Goal: Transaction & Acquisition: Purchase product/service

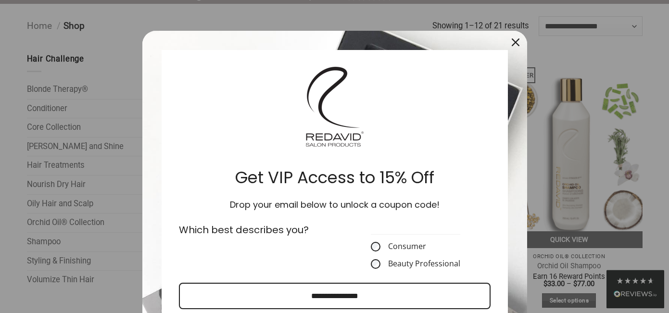
scroll to position [98, 0]
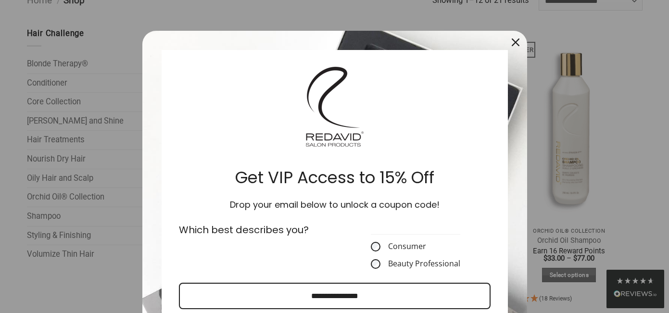
click at [513, 40] on icon "close icon" at bounding box center [515, 42] width 8 height 8
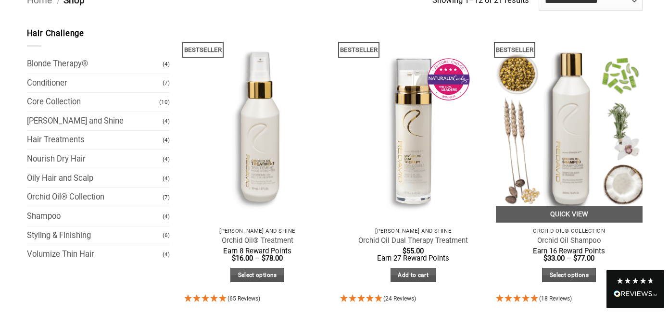
click at [564, 181] on img at bounding box center [569, 124] width 147 height 195
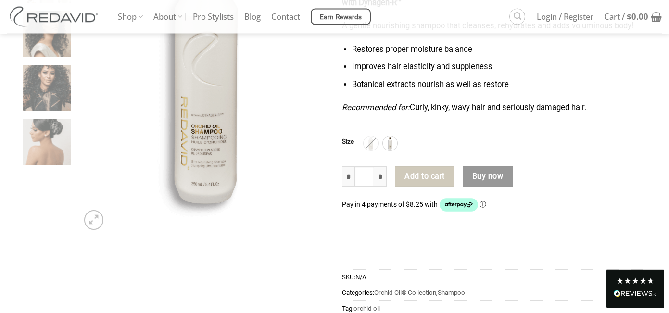
scroll to position [196, 0]
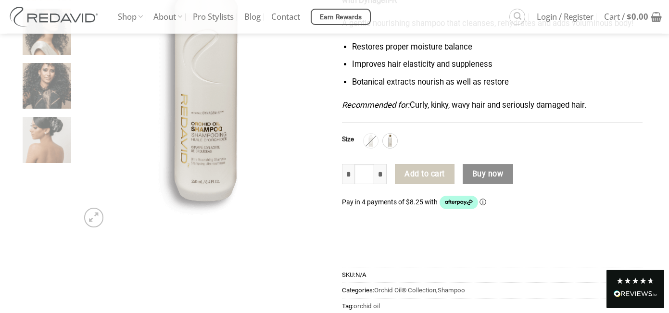
click at [494, 176] on button "Buy now" at bounding box center [487, 174] width 50 height 20
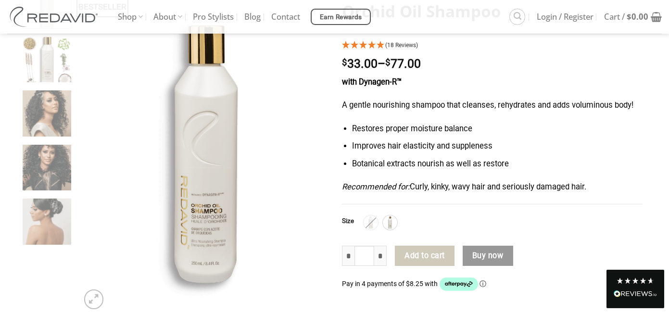
scroll to position [98, 0]
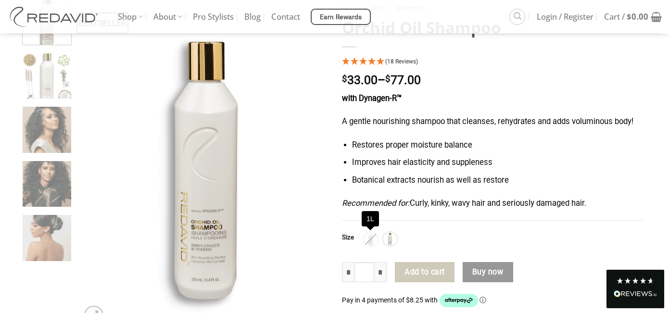
click at [371, 242] on img at bounding box center [370, 239] width 12 height 12
click at [392, 241] on img at bounding box center [390, 239] width 12 height 12
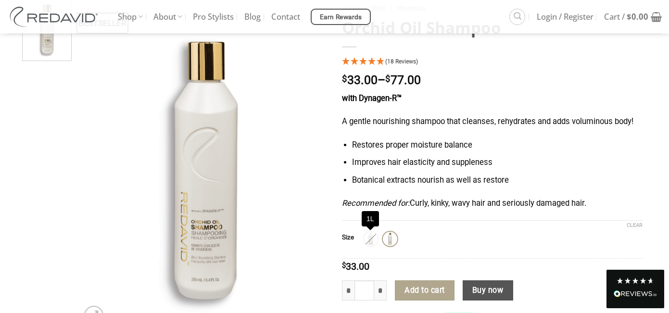
click at [370, 239] on img at bounding box center [370, 239] width 12 height 12
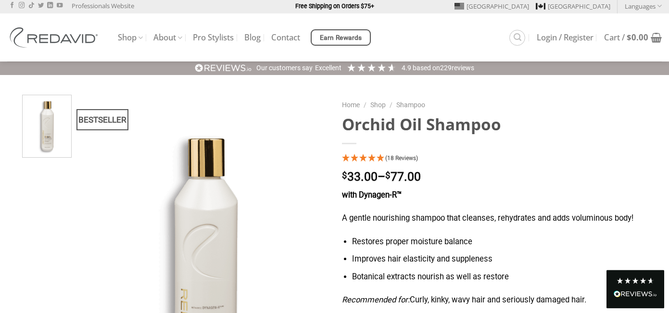
scroll to position [0, 0]
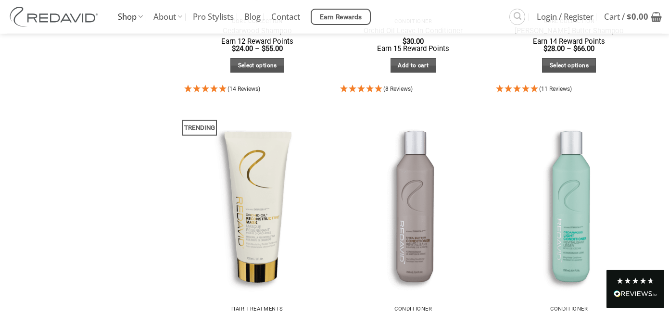
scroll to position [932, 0]
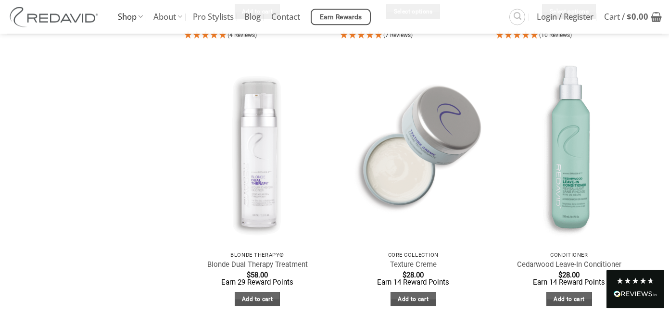
scroll to position [1226, 0]
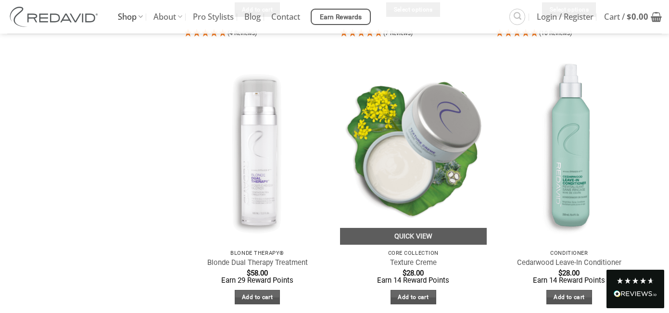
click at [408, 178] on img at bounding box center [413, 147] width 147 height 195
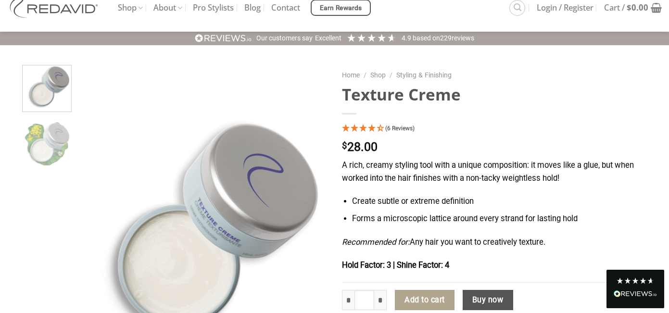
scroll to position [49, 0]
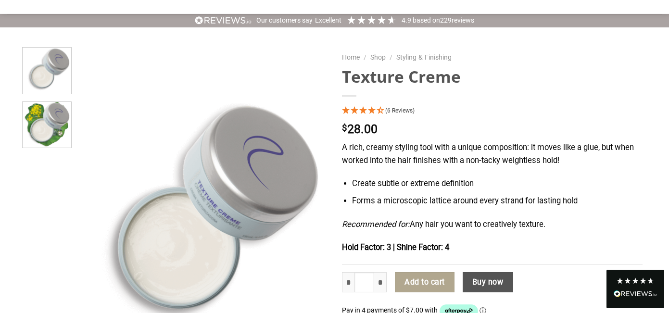
click at [54, 127] on img at bounding box center [47, 124] width 49 height 49
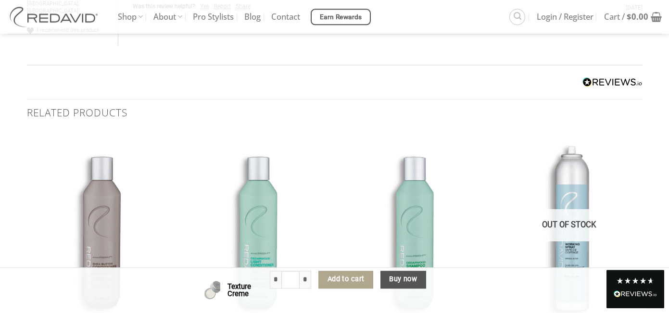
scroll to position [3776, 0]
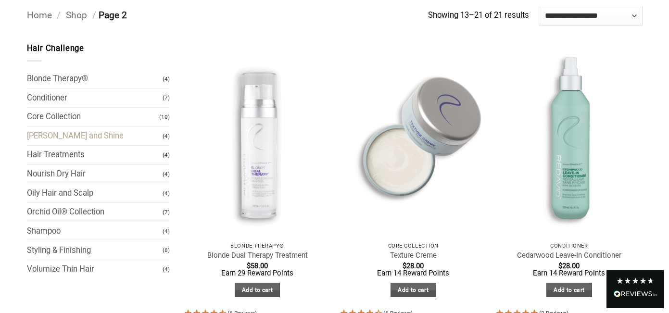
scroll to position [98, 0]
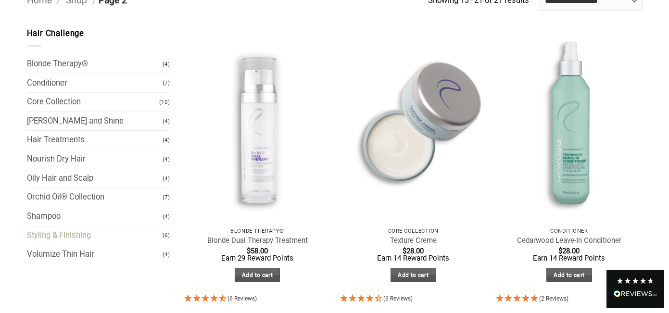
click at [54, 236] on link "Styling & Finishing" at bounding box center [95, 235] width 136 height 19
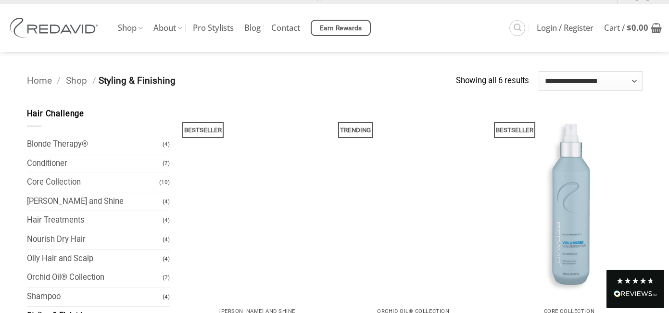
scroll to position [60, 0]
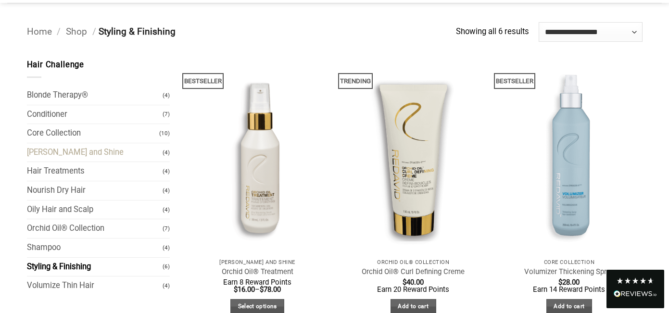
click at [70, 154] on link "[PERSON_NAME] and Shine" at bounding box center [95, 152] width 136 height 19
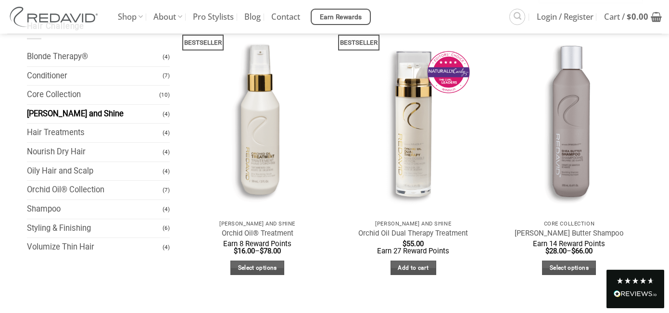
scroll to position [98, 0]
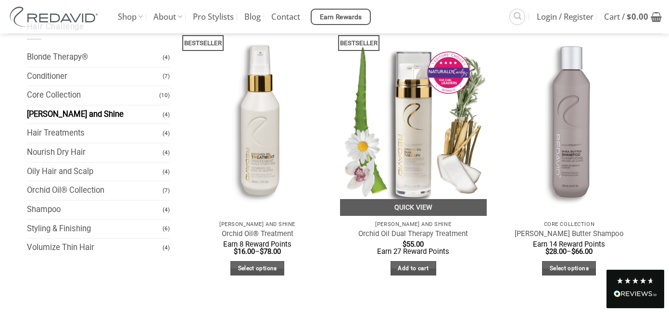
click at [421, 154] on img "Orchid Oil Dual Therapy Treatment" at bounding box center [413, 118] width 147 height 195
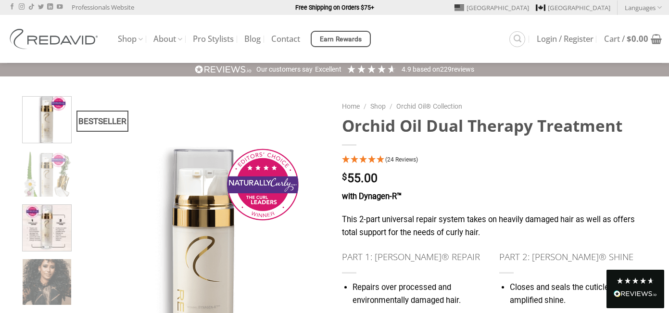
click at [53, 238] on img at bounding box center [47, 226] width 49 height 49
